Goal: Check status: Check status

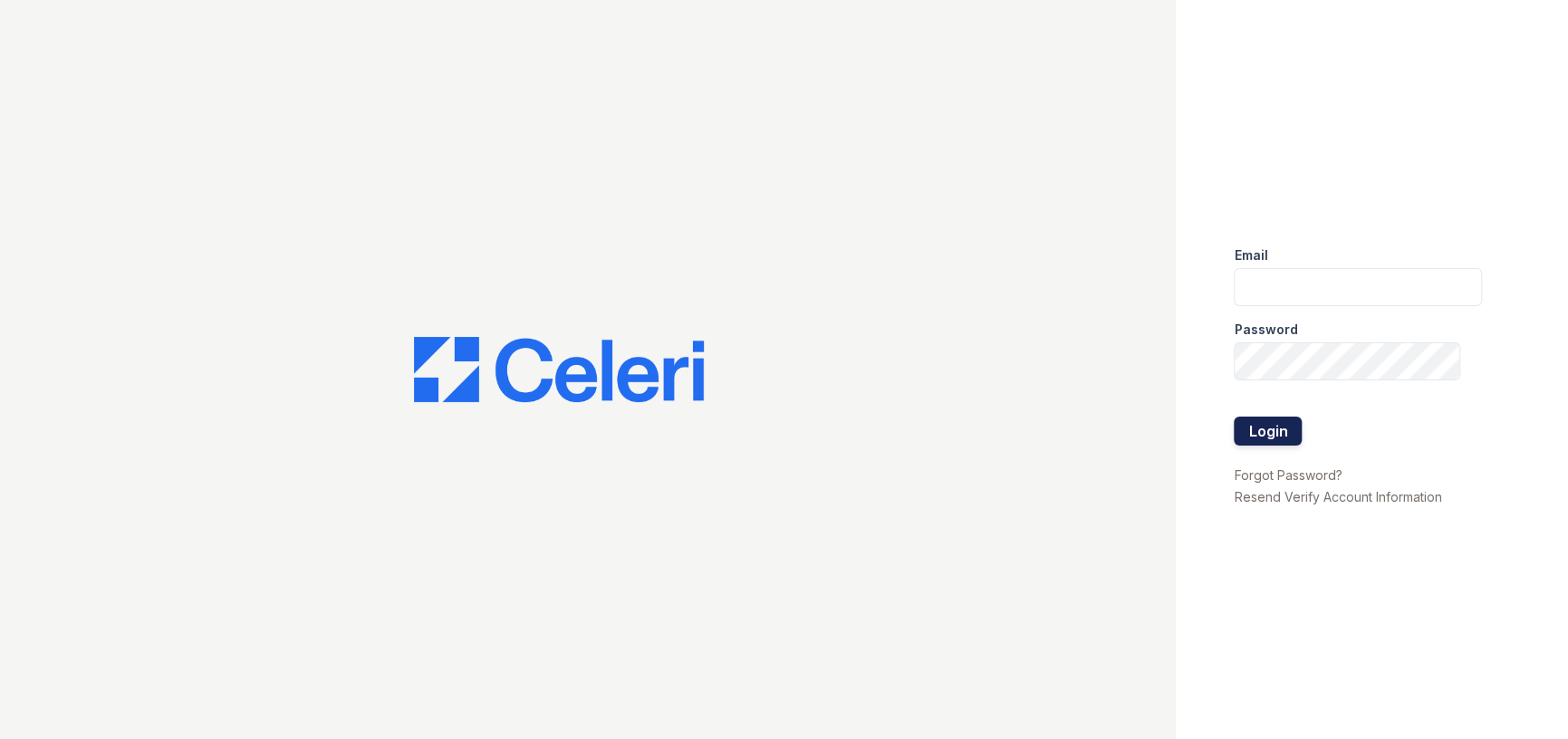
type input "[EMAIL_ADDRESS][DOMAIN_NAME]"
click at [1262, 417] on button "Login" at bounding box center [1268, 431] width 68 height 29
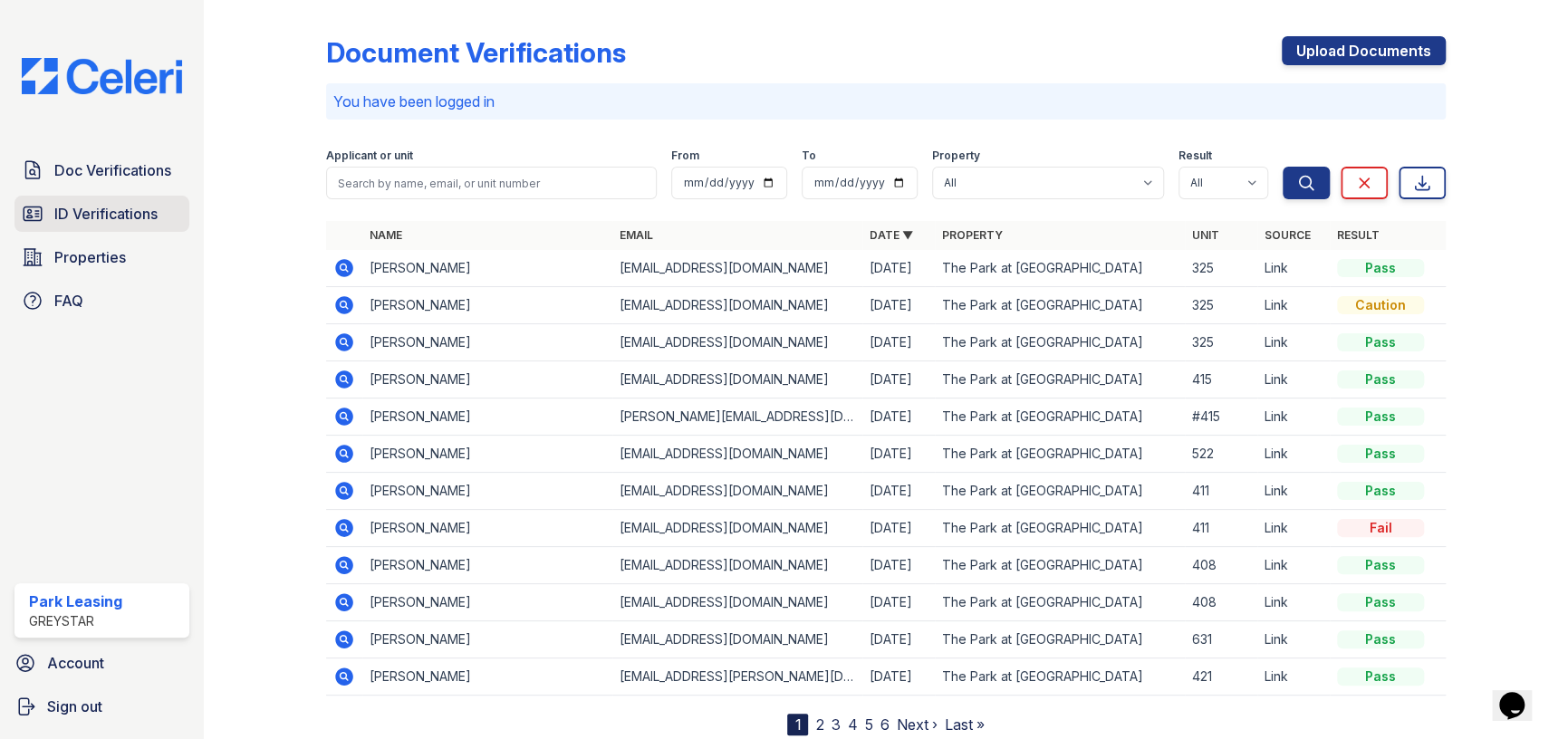
click at [106, 226] on link "ID Verifications" at bounding box center [102, 213] width 175 height 36
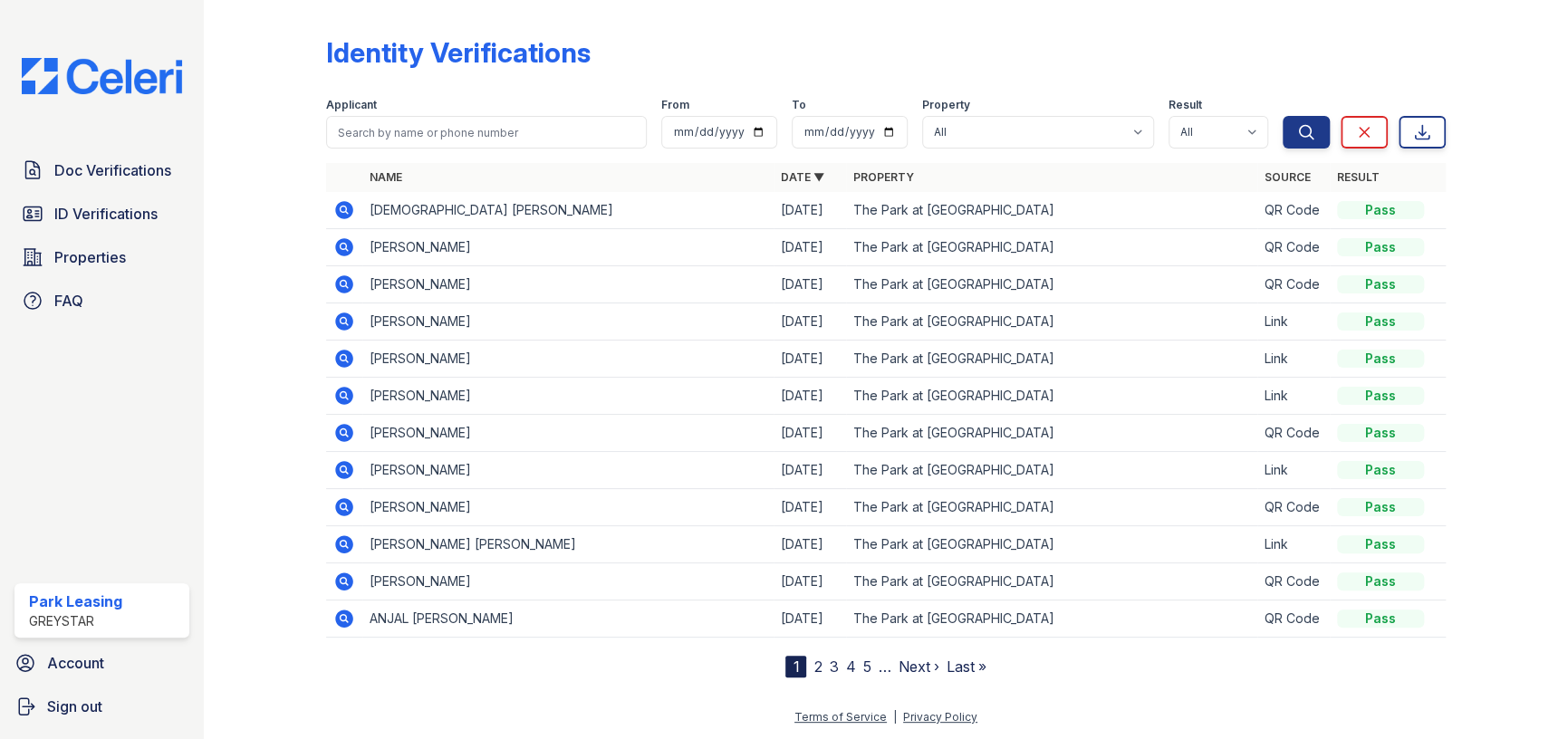
click at [350, 214] on icon at bounding box center [344, 210] width 18 height 18
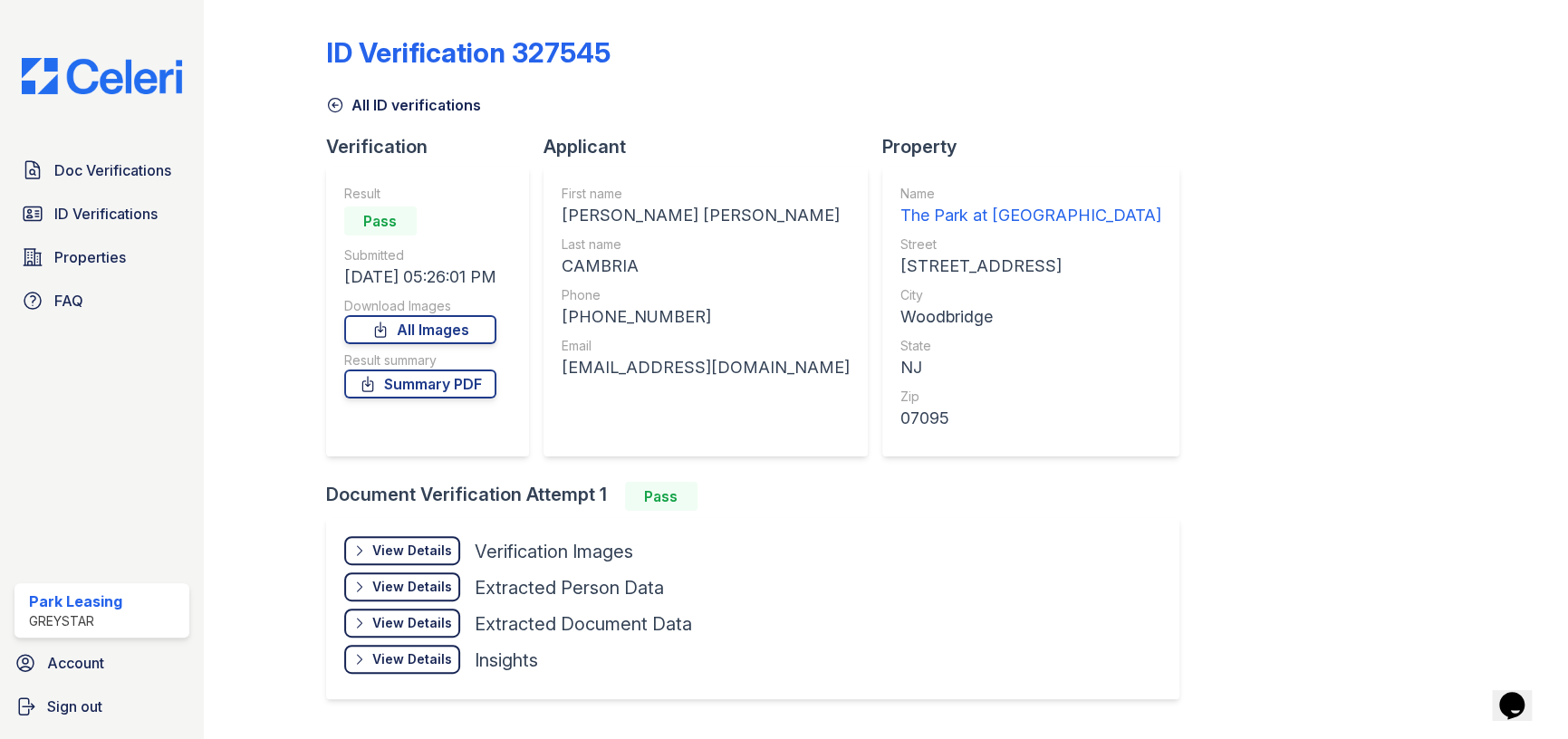
click at [422, 544] on div "View Details" at bounding box center [412, 550] width 79 height 18
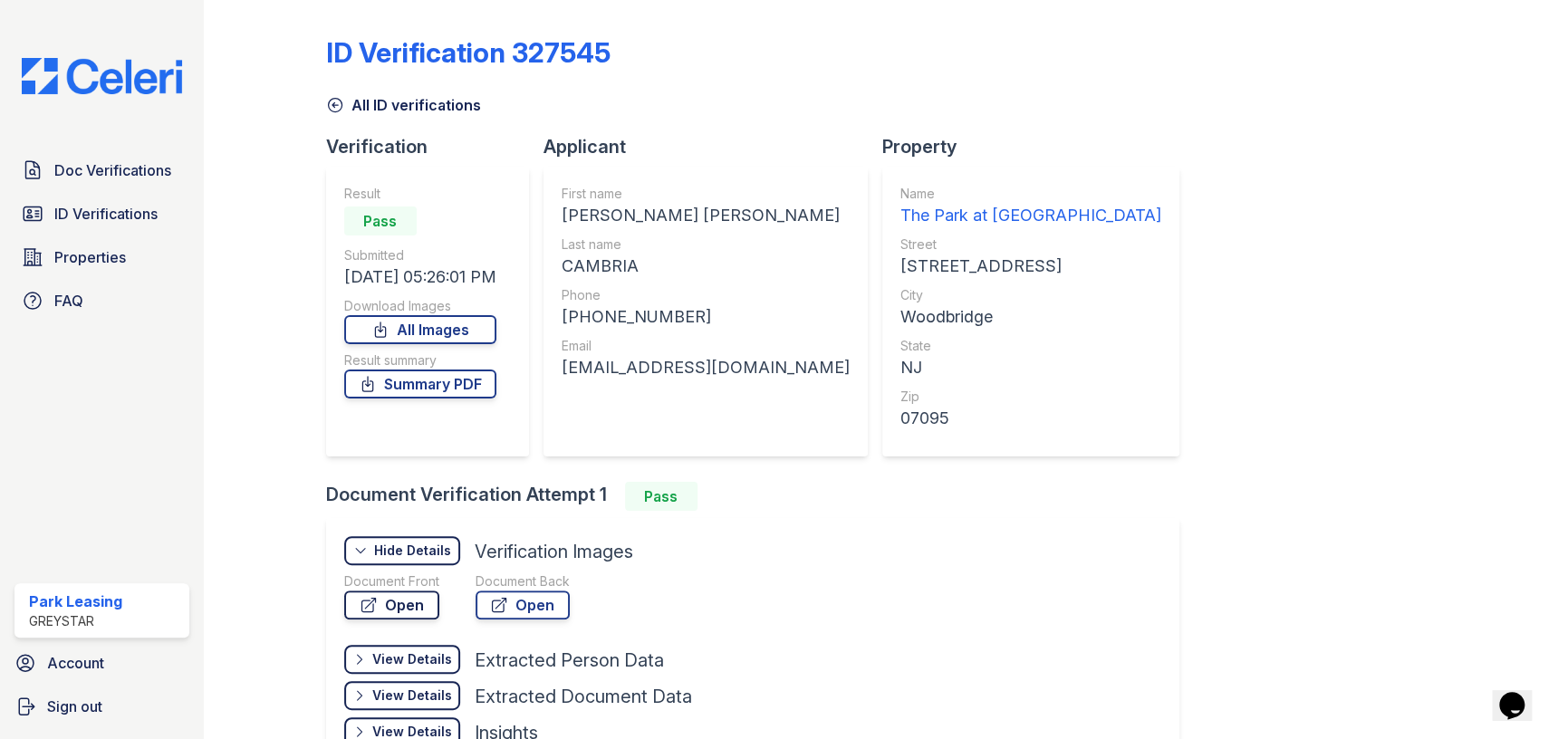
click at [416, 599] on link "Open" at bounding box center [392, 605] width 95 height 29
click at [71, 211] on span "ID Verifications" at bounding box center [106, 214] width 104 height 21
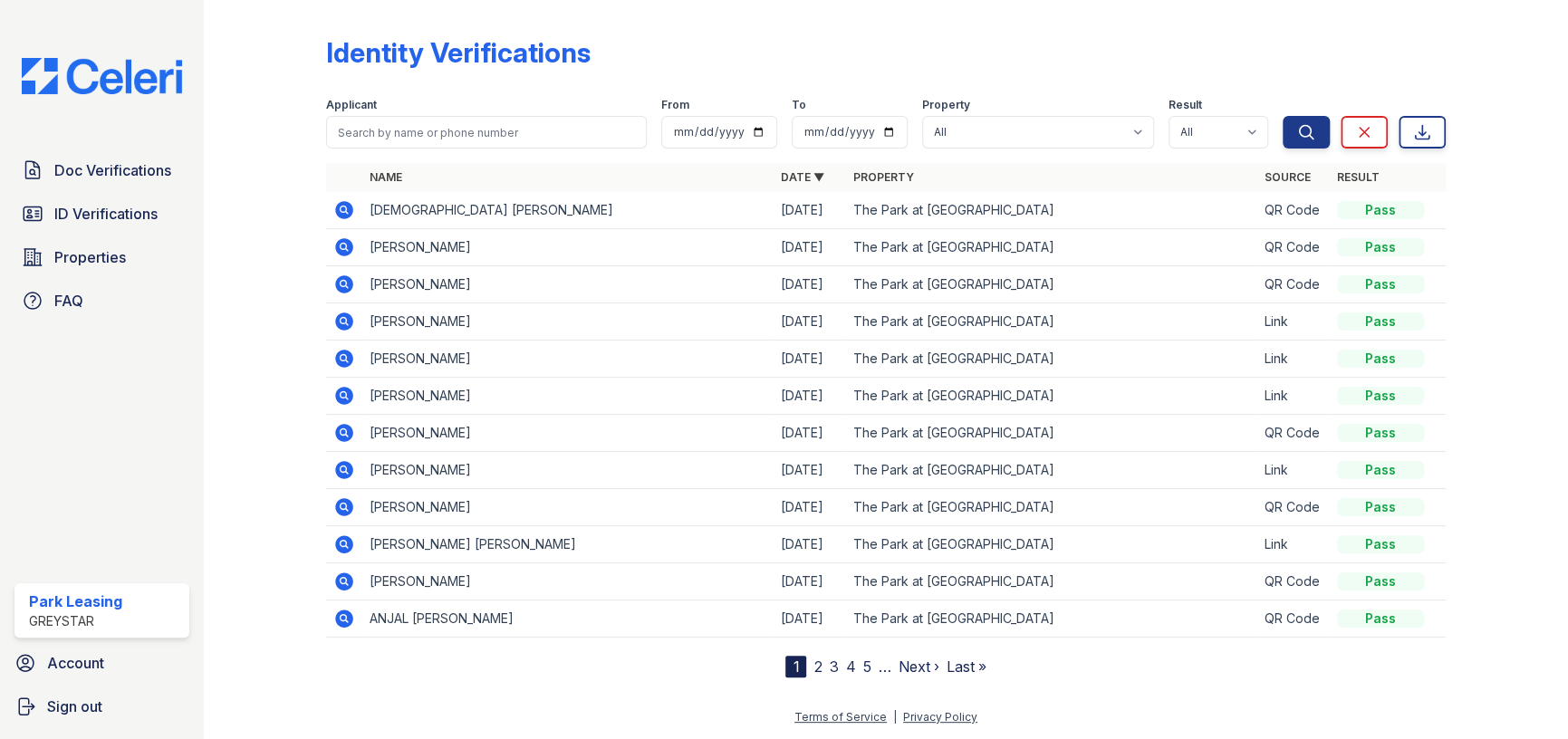
click at [345, 250] on icon at bounding box center [344, 247] width 18 height 18
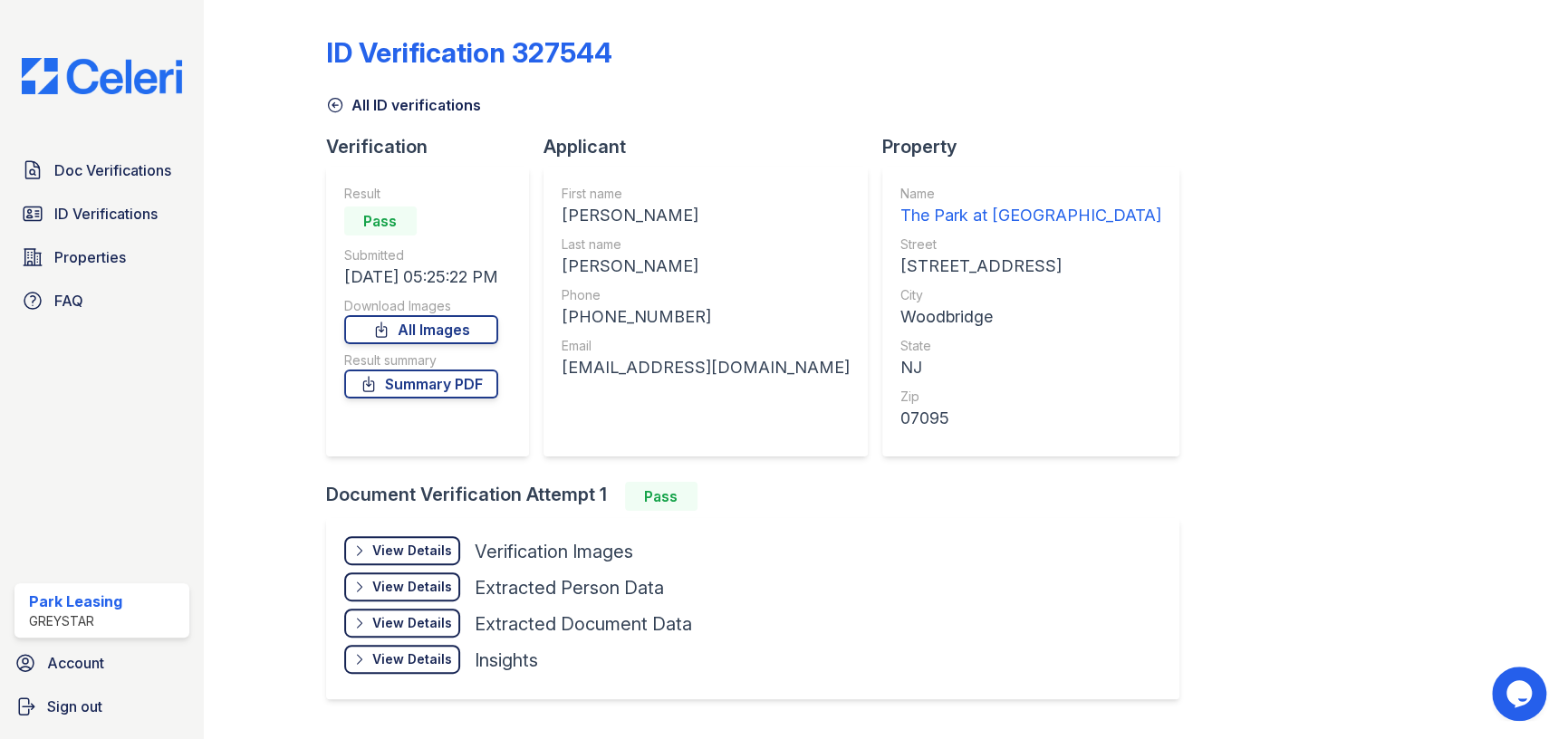
drag, startPoint x: 416, startPoint y: 553, endPoint x: 445, endPoint y: 564, distance: 31.0
click at [417, 551] on div "View Details" at bounding box center [412, 550] width 79 height 18
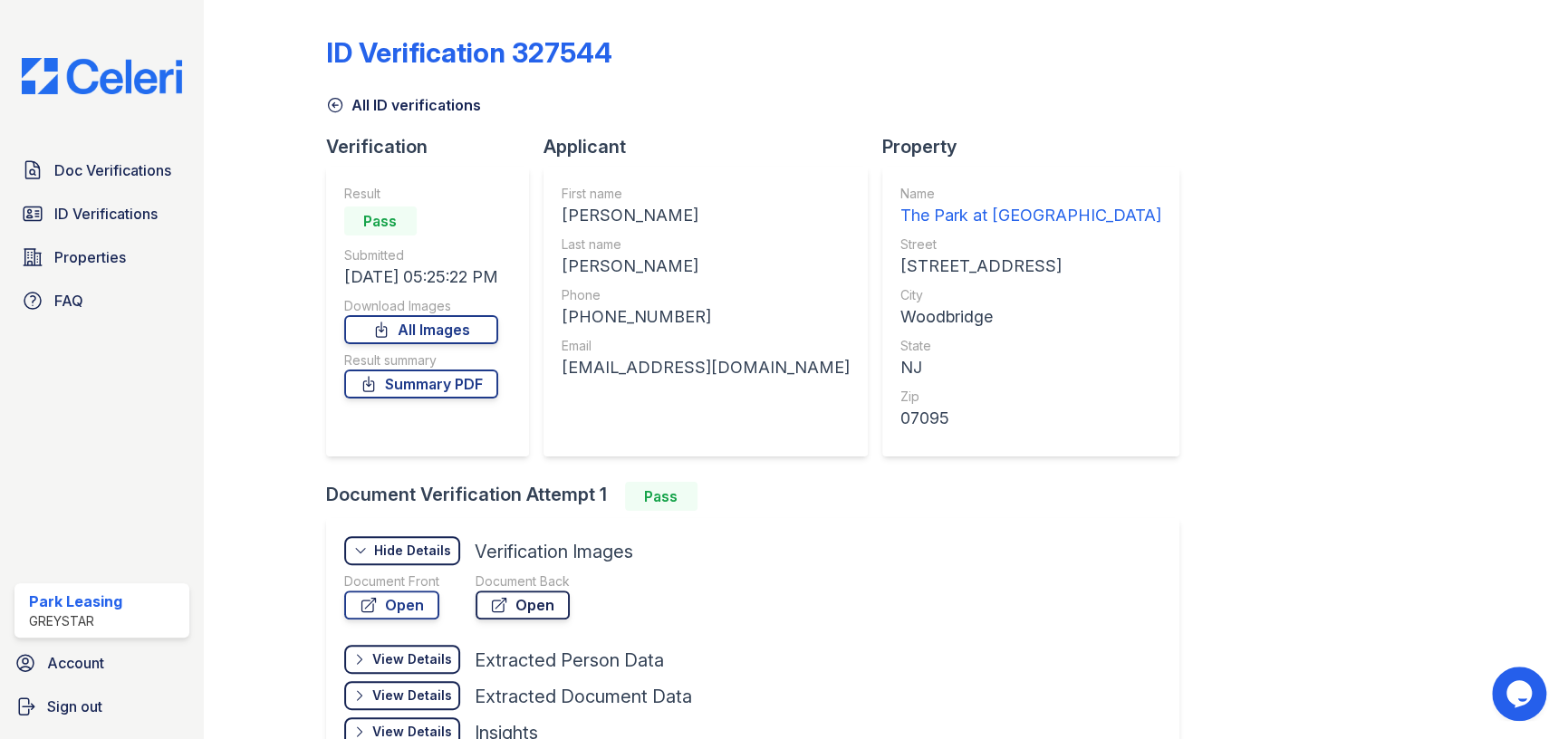
click at [536, 601] on link "Open" at bounding box center [522, 605] width 94 height 29
click at [394, 619] on div "Document Front Open" at bounding box center [392, 600] width 95 height 54
click at [401, 602] on link "Open" at bounding box center [392, 605] width 95 height 29
click at [91, 217] on span "ID Verifications" at bounding box center [106, 214] width 104 height 21
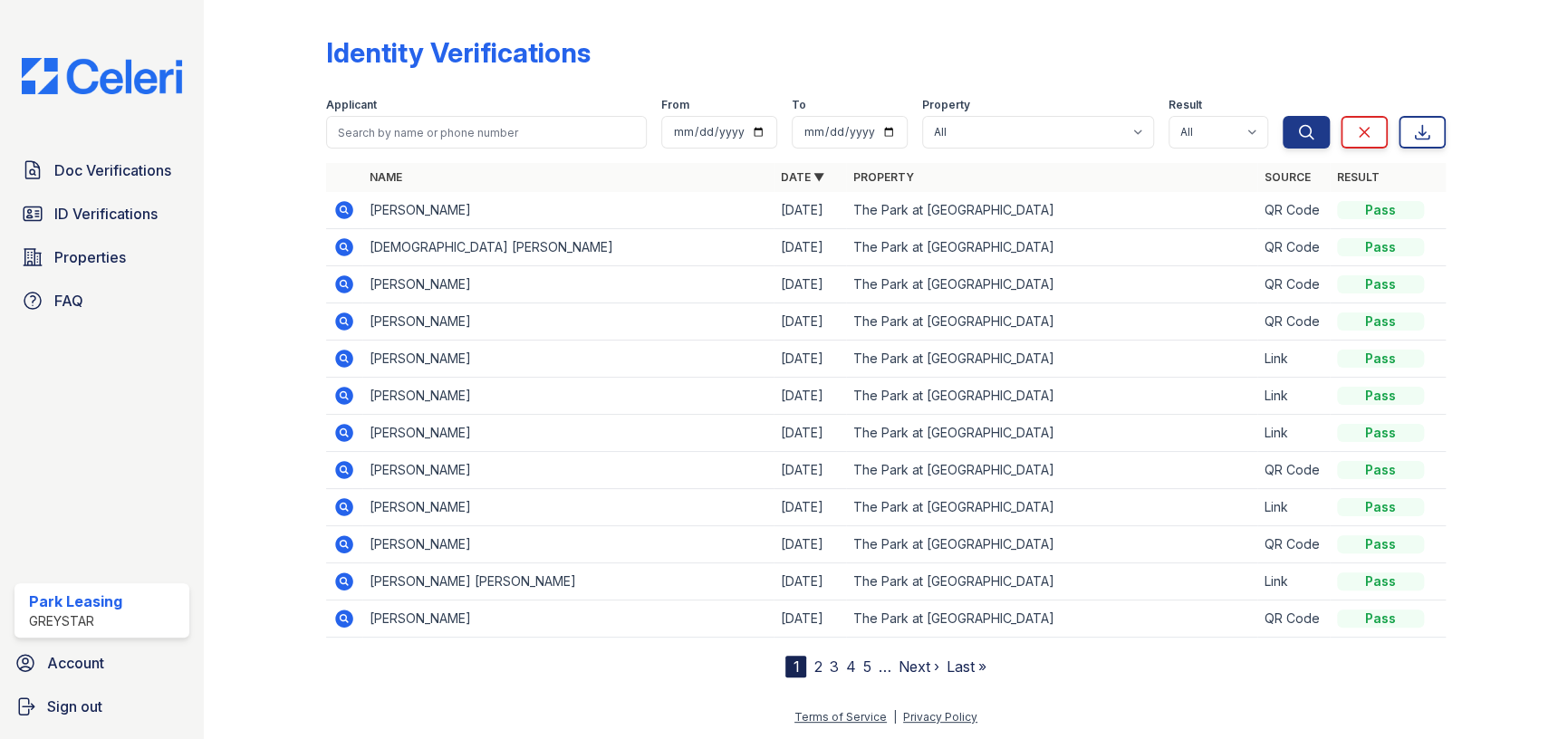
click at [331, 208] on td at bounding box center [344, 210] width 36 height 37
click at [343, 209] on icon at bounding box center [343, 208] width 5 height 5
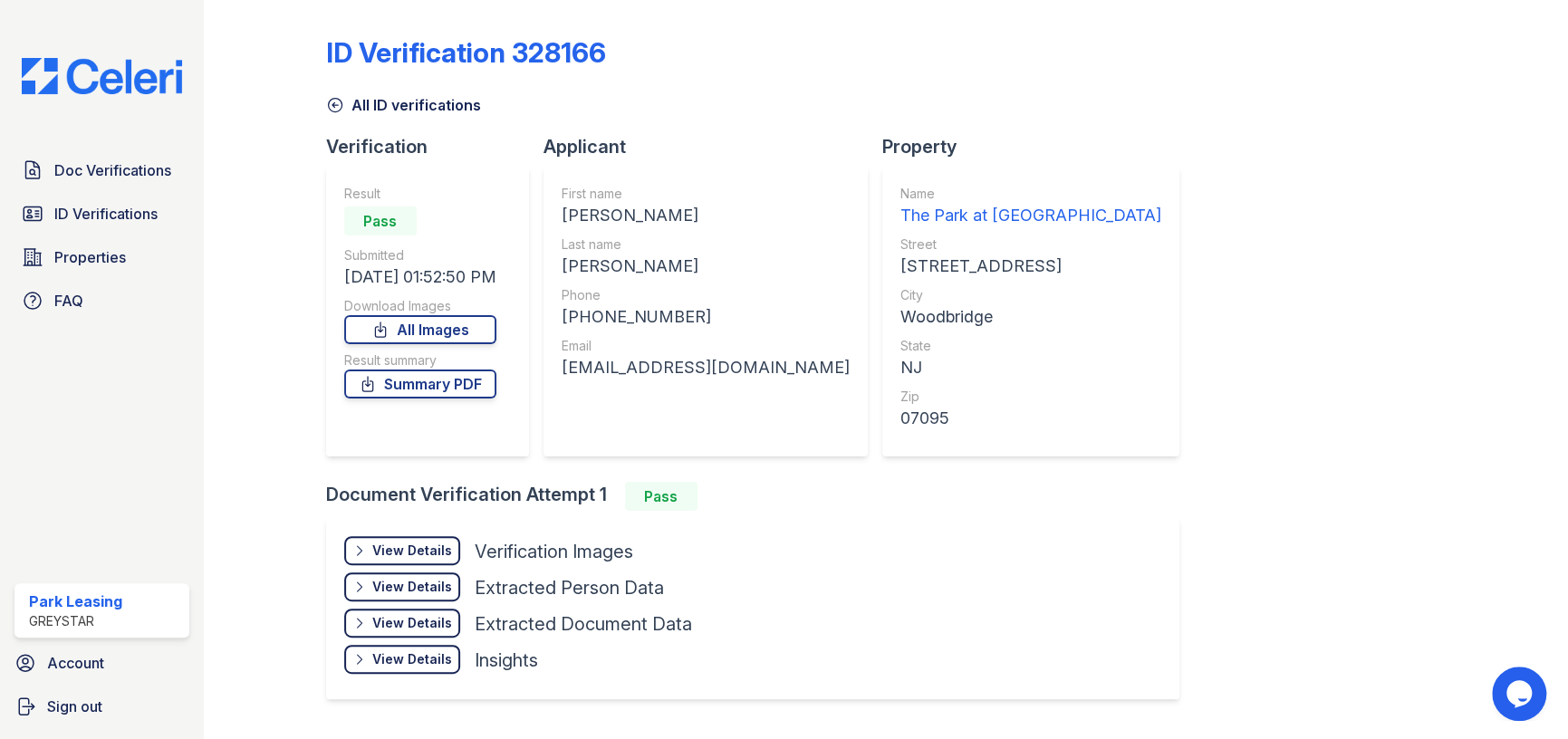
click at [433, 565] on div "View Details Details Hide Details Details Verification Images" at bounding box center [518, 553] width 347 height 36
click at [439, 553] on div "View Details" at bounding box center [412, 550] width 79 height 18
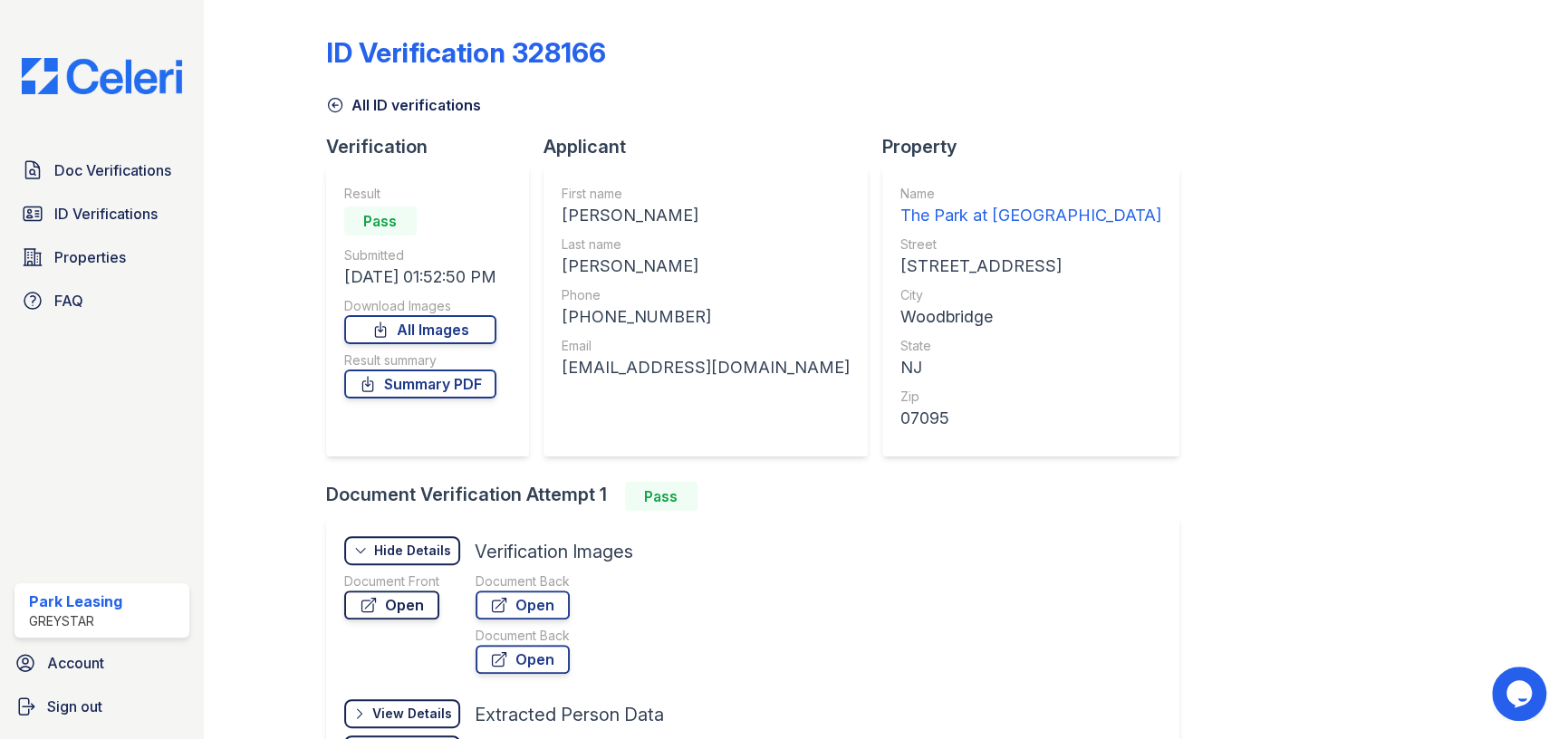
click at [421, 605] on link "Open" at bounding box center [392, 605] width 95 height 29
